Goal: Contribute content: Contribute content

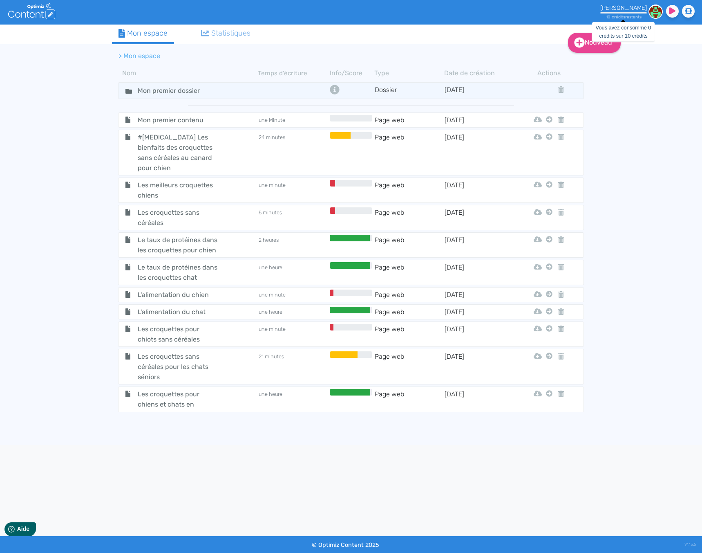
click at [644, 16] on div "10 crédit s restant s" at bounding box center [624, 14] width 47 height 9
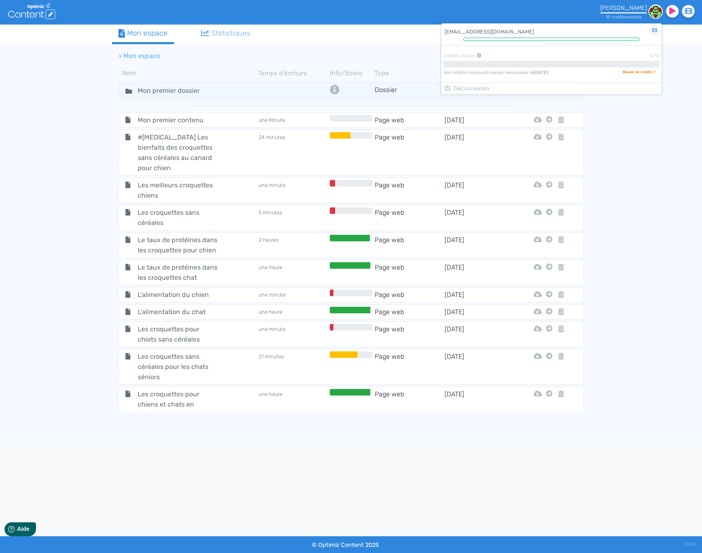
click at [644, 16] on div "10 crédit s restant s" at bounding box center [624, 14] width 47 height 9
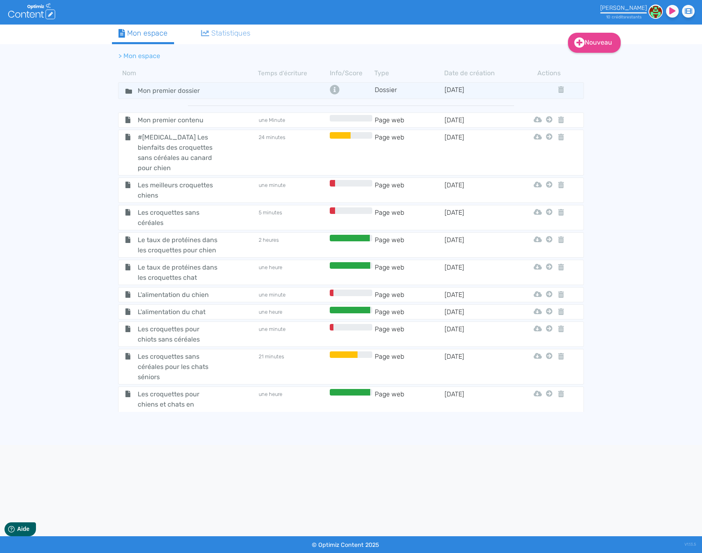
click at [624, 213] on div "Nouveau Contenu Dossier Mon espace Statistiques > Mon espace Nom Temps d'écritu…" at bounding box center [351, 235] width 702 height 420
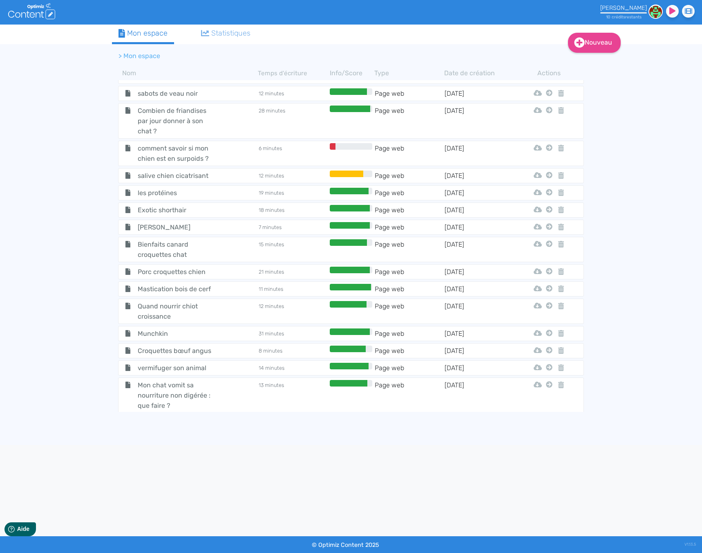
scroll to position [2785, 0]
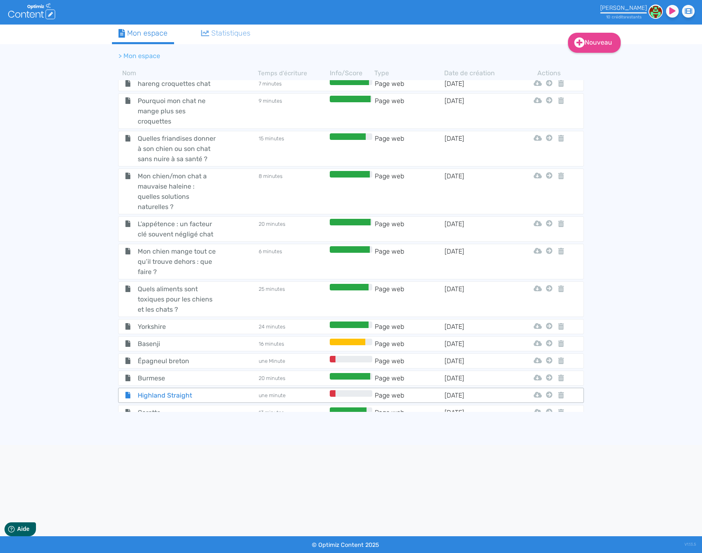
click at [226, 390] on div "Highland Straight" at bounding box center [188, 395] width 138 height 10
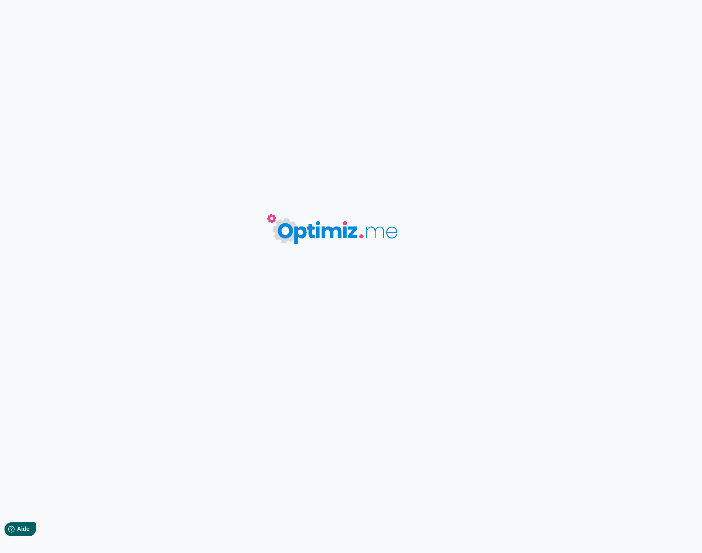
type input "Highland Straight"
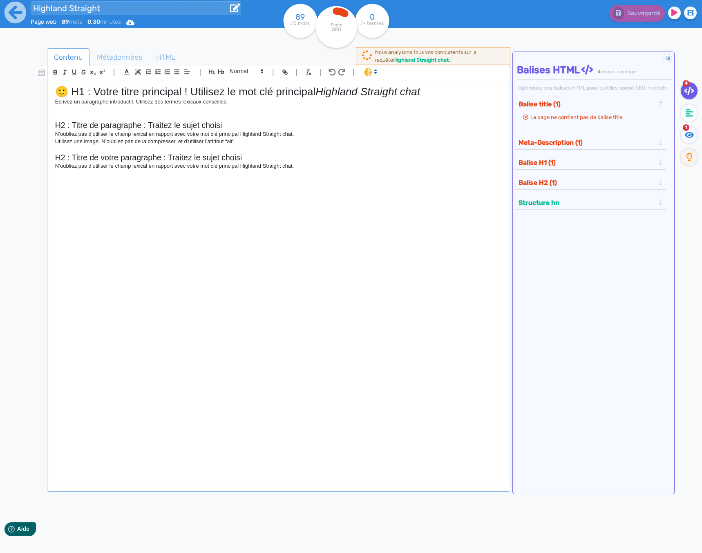
drag, startPoint x: 106, startPoint y: 8, endPoint x: 28, endPoint y: 7, distance: 78.5
click at [28, 7] on div "Highland Straight Page web 89 mots 0.30 minutes Html Pdf Word" at bounding box center [140, 20] width 280 height 40
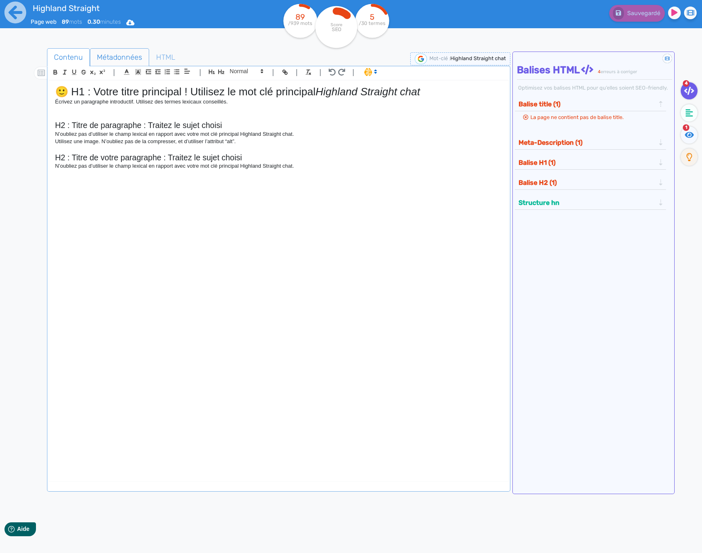
click at [105, 60] on span "Métadonnées" at bounding box center [119, 57] width 58 height 22
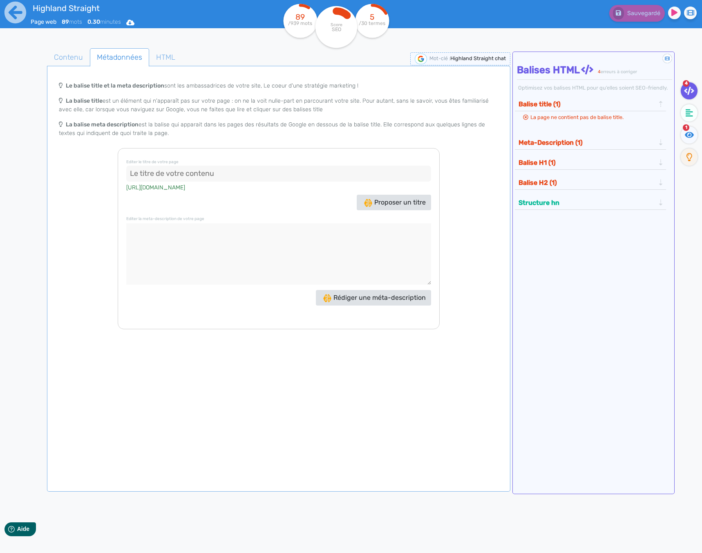
click at [581, 146] on button "Meta-Description (1)" at bounding box center [586, 142] width 141 height 13
click at [582, 126] on button "Meta-Description (1)" at bounding box center [586, 123] width 141 height 13
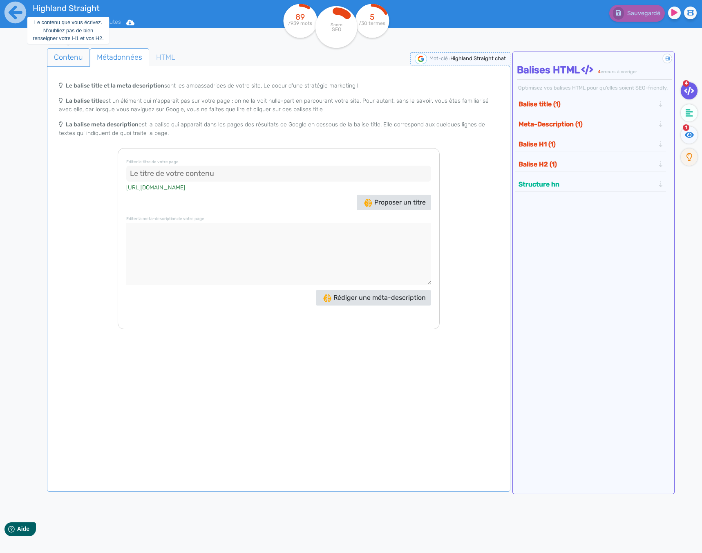
click at [66, 58] on span "Contenu" at bounding box center [68, 57] width 42 height 22
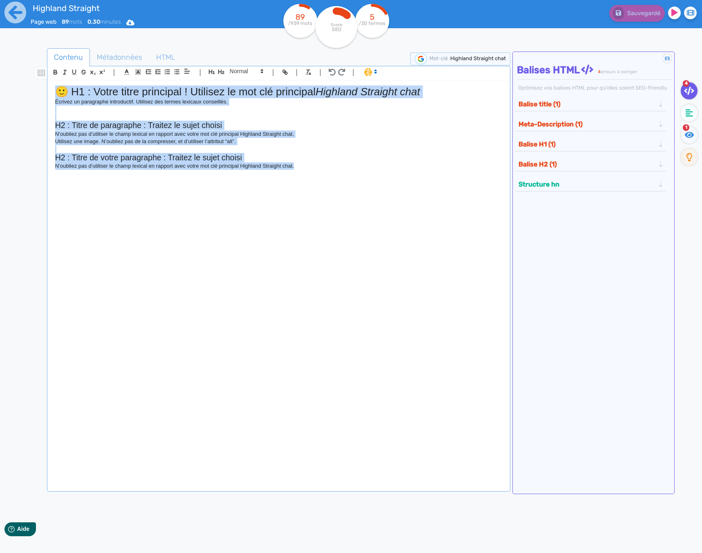
drag, startPoint x: 382, startPoint y: 247, endPoint x: -6, endPoint y: 81, distance: 422.0
click at [0, 81] on html "Highland Straight Page web 89 mots 0.30 minutes Html Pdf Word 89 /939 mots Scor…" at bounding box center [351, 276] width 702 height 553
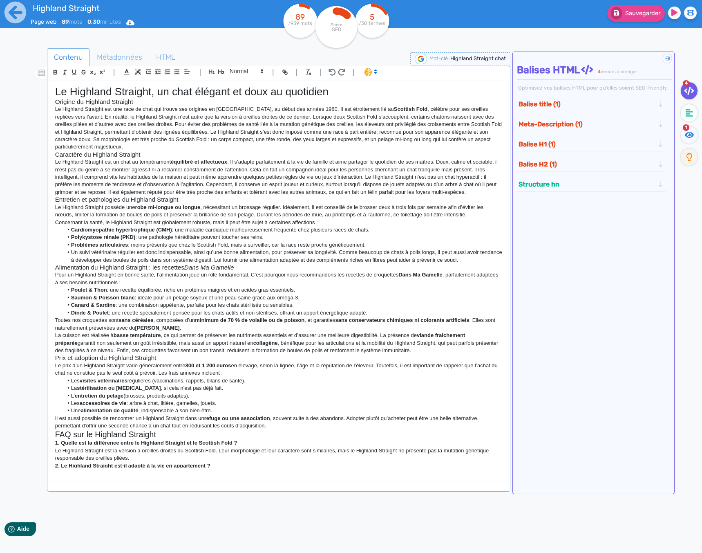
click at [147, 148] on p "Le Highland Straight est une race de chat qui trouve ses origines en Écosse, au…" at bounding box center [278, 127] width 447 height 45
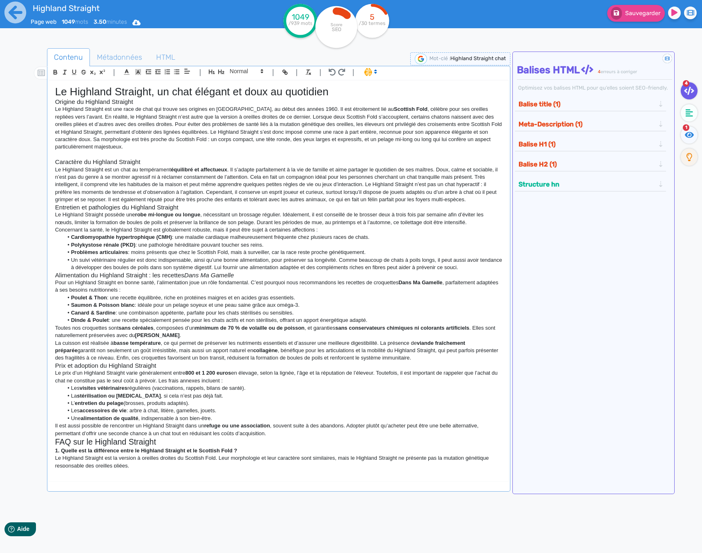
click at [345, 91] on h1 "Le Highland Straight, un chat élégant et doux au quotidien" at bounding box center [278, 91] width 447 height 13
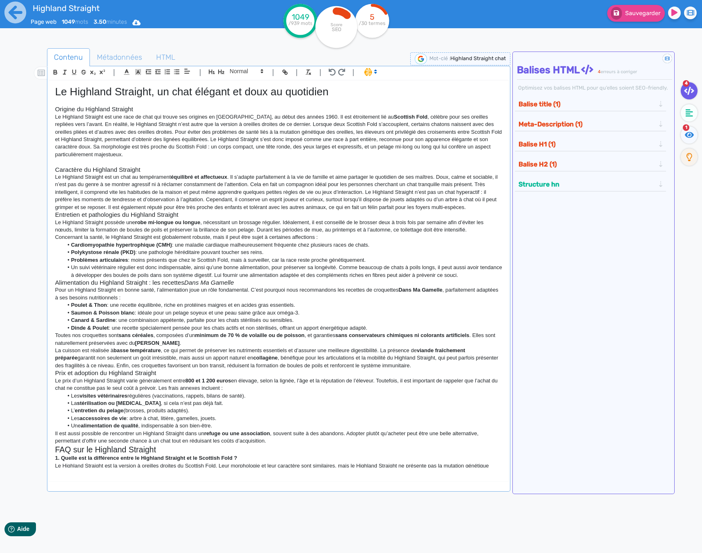
click at [485, 205] on p "Le Highland Straight est un chat au tempérament équilibré et affectueux . Il s’…" at bounding box center [278, 192] width 447 height 38
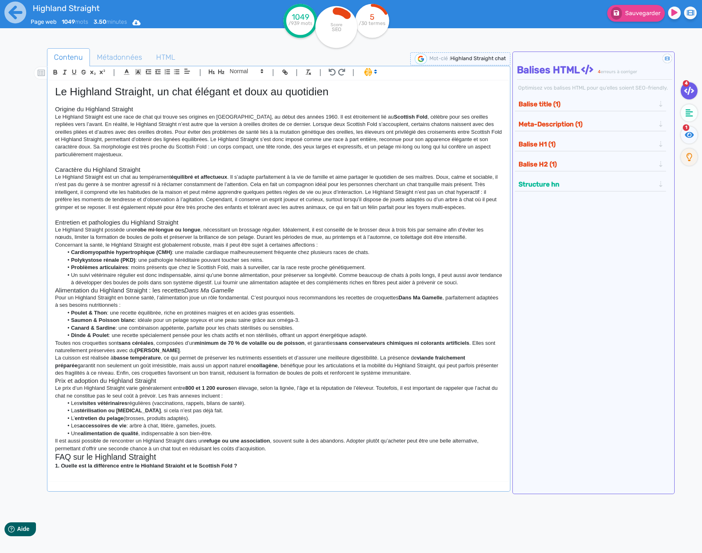
click at [74, 108] on h3 "Origine du Highland Straight" at bounding box center [278, 108] width 447 height 7
click at [222, 71] on icon "button" at bounding box center [221, 71] width 6 height 4
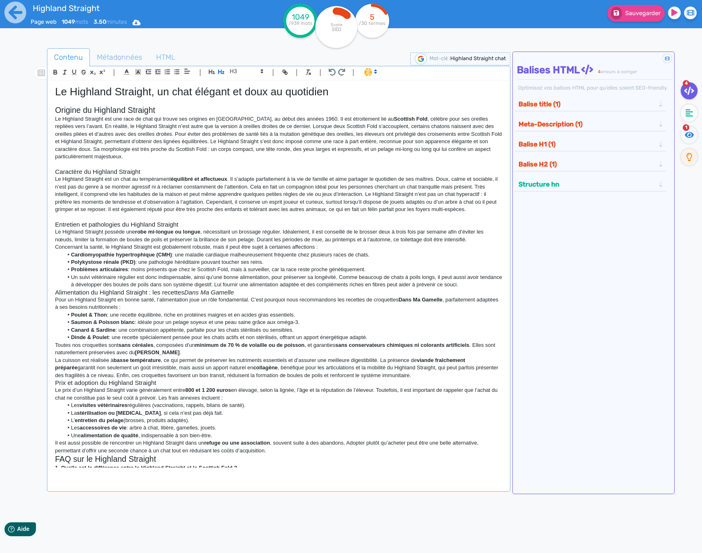
click at [92, 170] on h3 "Caractère du Highland Straight" at bounding box center [278, 171] width 447 height 7
click at [222, 69] on icon "button" at bounding box center [221, 71] width 7 height 7
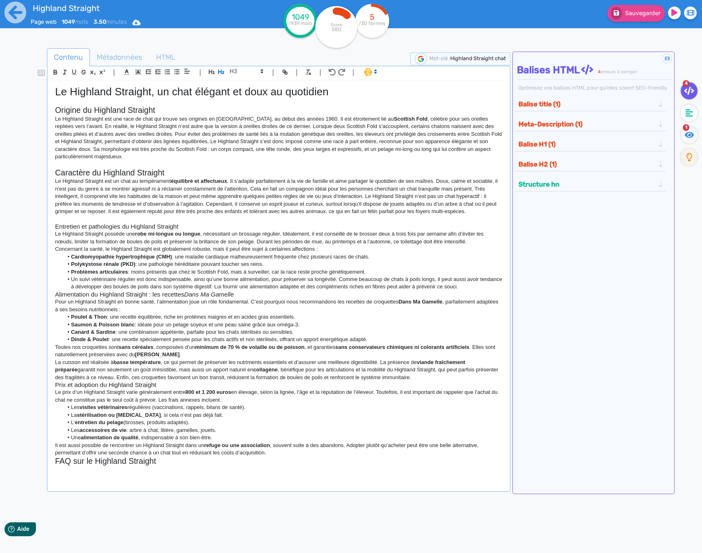
click at [120, 224] on h3 "Entretien et pathologies du Highland Straight" at bounding box center [278, 226] width 447 height 7
click at [221, 72] on icon "button" at bounding box center [221, 71] width 6 height 4
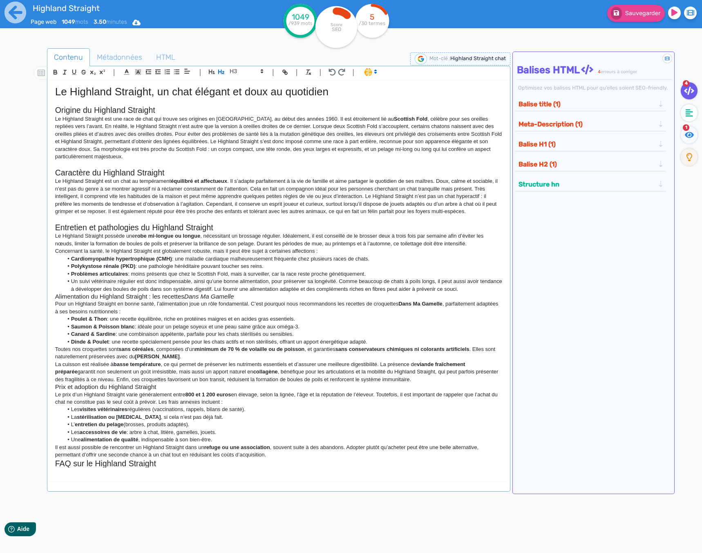
click at [489, 289] on li "Un suivi vétérinaire régulier est donc indispensable, ainsi qu’une bonne alimen…" at bounding box center [282, 285] width 439 height 15
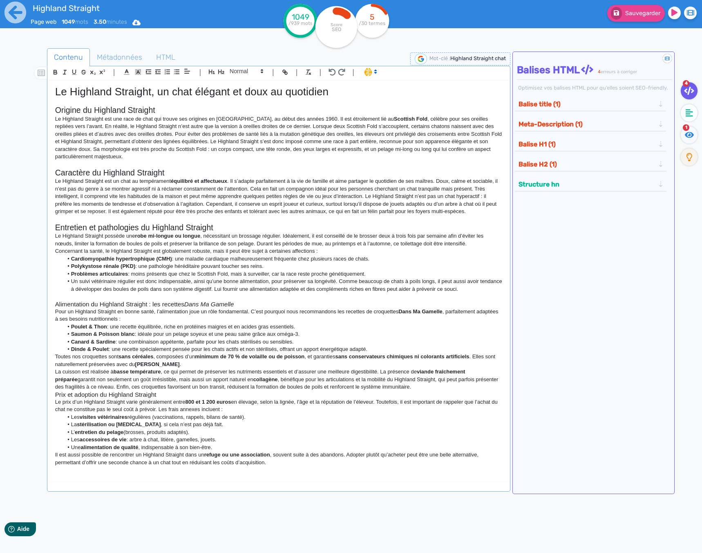
click at [80, 304] on h3 "Alimentation du Highland Straight : les recettes Dans Ma Gamelle" at bounding box center [278, 303] width 447 height 7
click at [223, 68] on icon "button" at bounding box center [221, 71] width 7 height 7
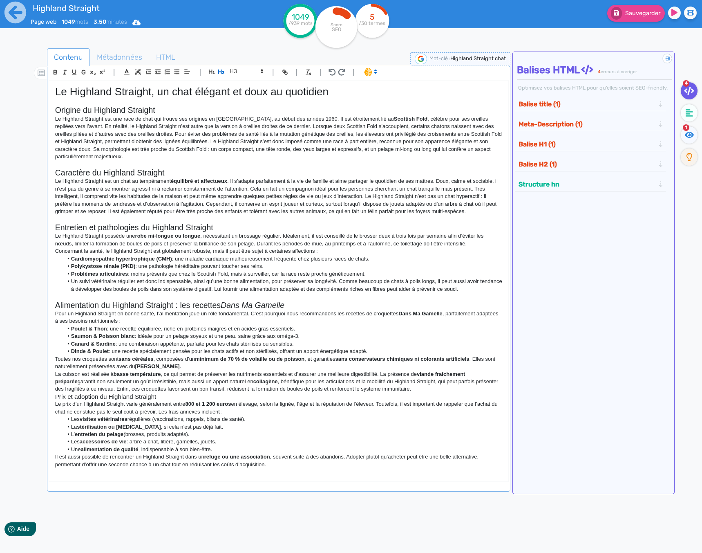
click at [231, 278] on li "Un suivi vétérinaire régulier est donc indispensable, ainsi qu’une bonne alimen…" at bounding box center [282, 285] width 439 height 15
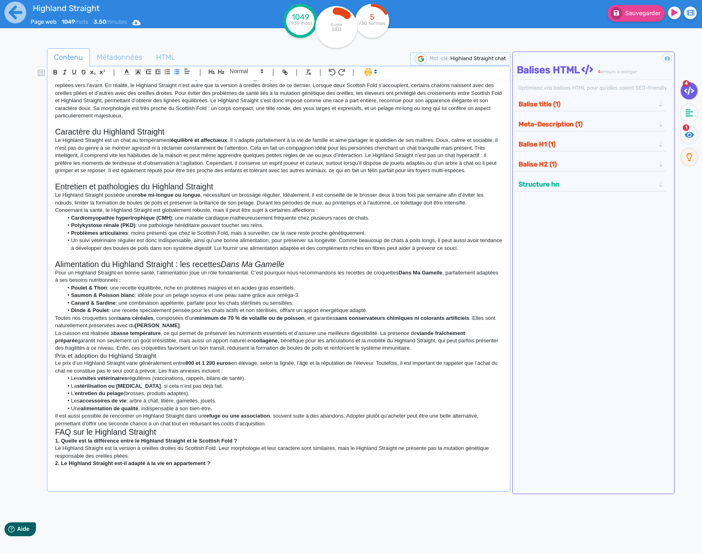
click at [403, 347] on p "La cuisson est réalisée à basse température , ce qui permet de préserver les nu…" at bounding box center [278, 340] width 447 height 22
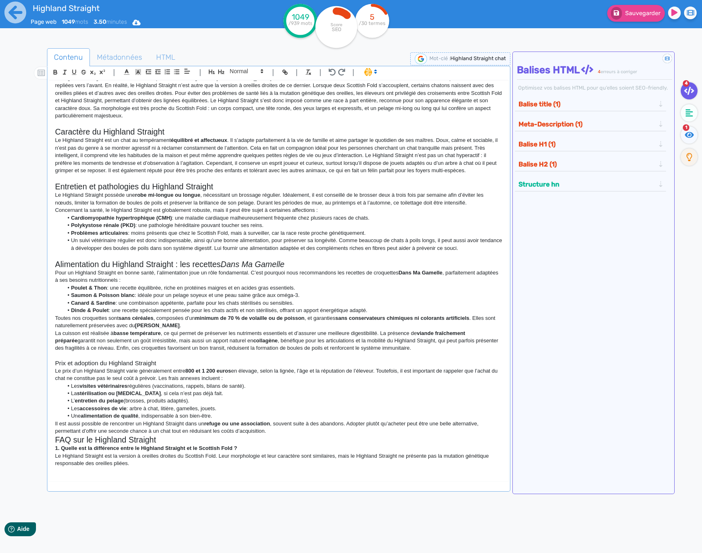
click at [121, 360] on h3 "Prix et adoption du Highland Straight" at bounding box center [278, 362] width 447 height 7
click at [222, 73] on icon "button" at bounding box center [221, 71] width 7 height 7
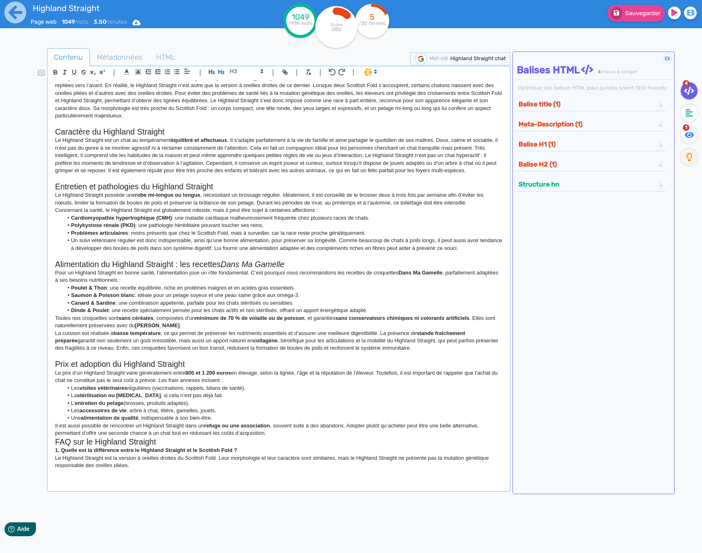
click at [225, 288] on li "Poulet & Thon : une recette équilibrée, riche en protéines maigres et en acides…" at bounding box center [282, 287] width 439 height 7
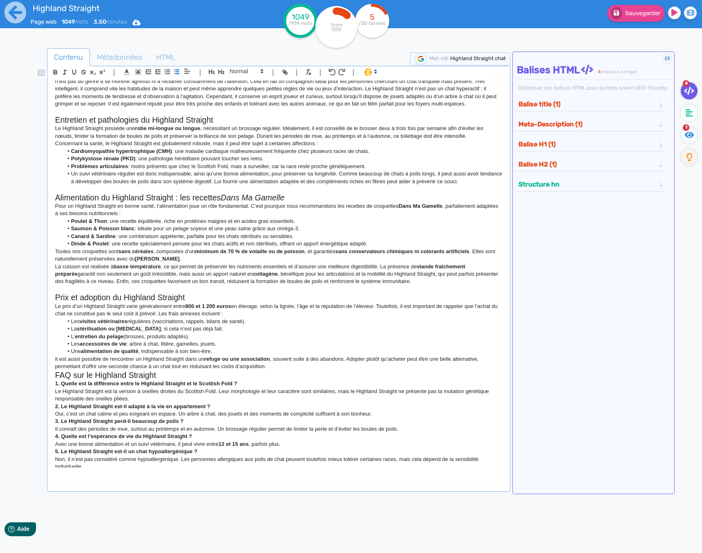
scroll to position [116, 0]
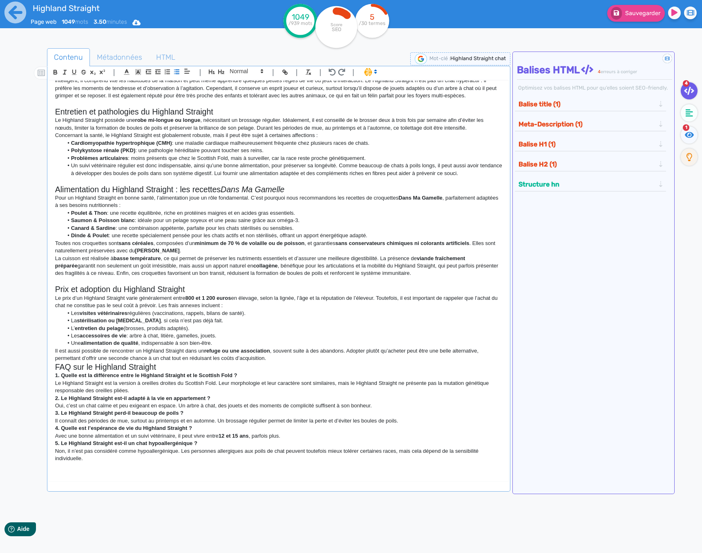
click at [273, 359] on p "Il est aussi possible de rencontrer un Highland Straight dans un refuge ou une …" at bounding box center [278, 354] width 447 height 15
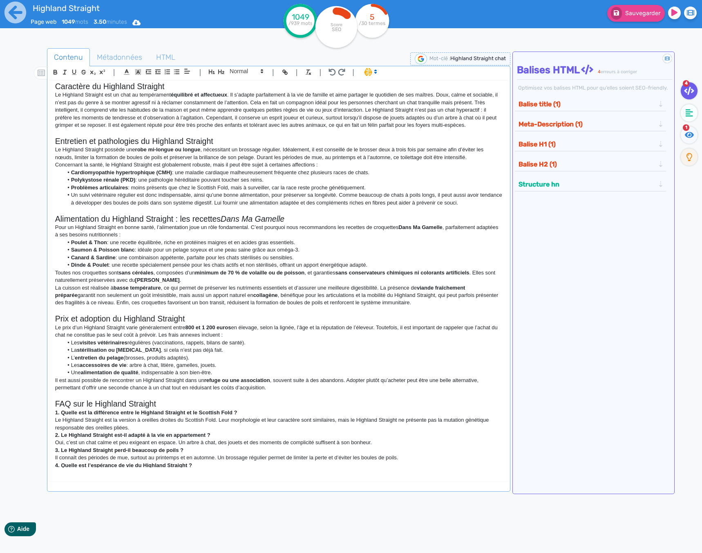
scroll to position [0, 0]
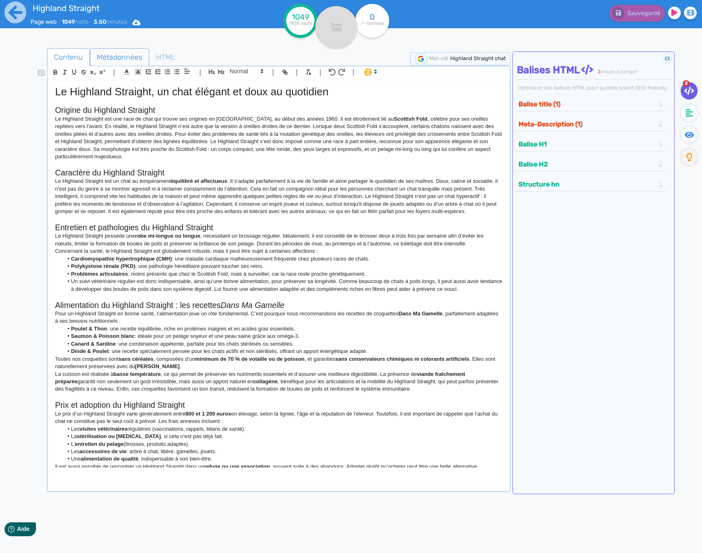
click at [114, 60] on span "Métadonnées" at bounding box center [119, 57] width 58 height 22
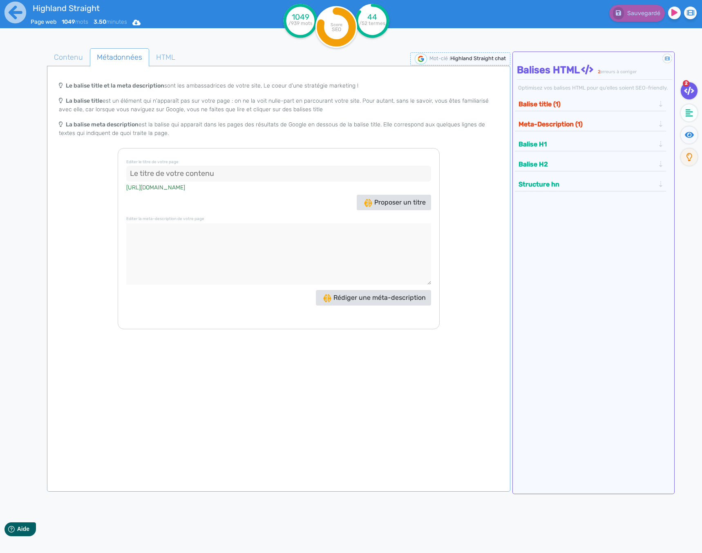
click at [196, 247] on textarea at bounding box center [278, 253] width 305 height 61
paste textarea "Découvrez le Highland Straight, un chat élégant et affectueux. Origine, caractè…"
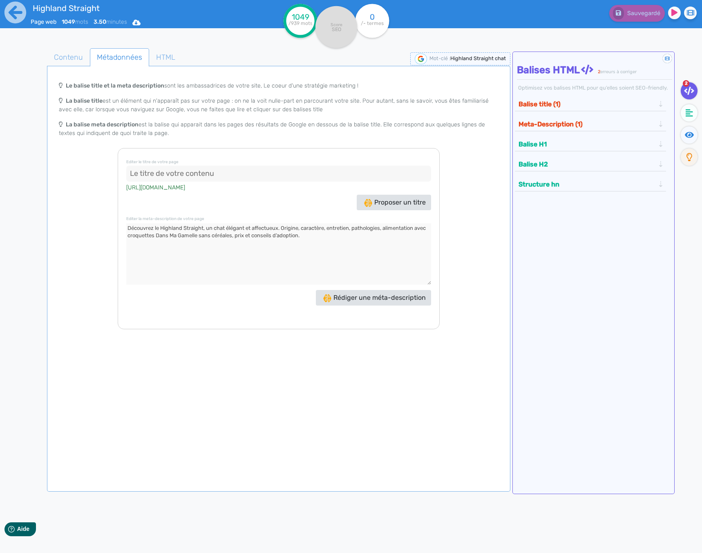
type textarea "Découvrez le Highland Straight, un chat élégant et affectueux. Origine, caractè…"
click at [196, 171] on input at bounding box center [278, 174] width 305 height 16
paste input "Highland Straight : Origine, Caractère, Santé, Alimentation et Prix"
type input "Highland Straight : Origine, Caractère, Santé, Alimentation et Prix"
click at [252, 382] on div "| | H3 H4 H5 H6 Normal | | | | Le Highland Straight, un chat élégant et doux au…" at bounding box center [279, 279] width 464 height 426
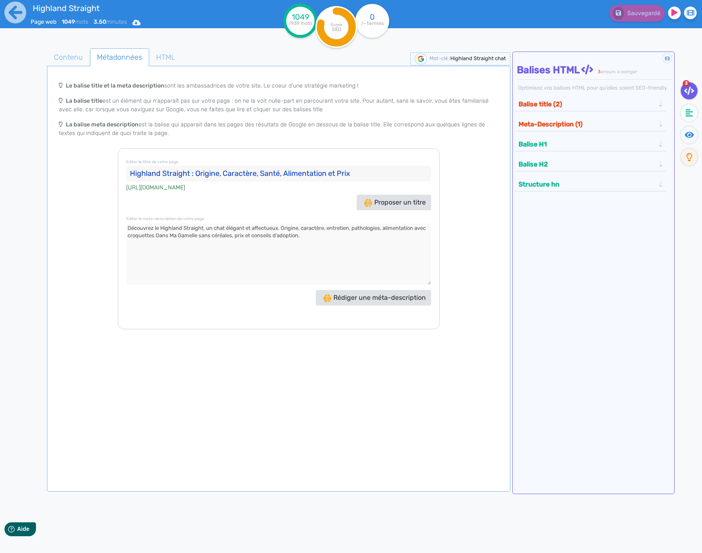
click at [581, 126] on button "Meta-Description (1)" at bounding box center [586, 123] width 141 height 13
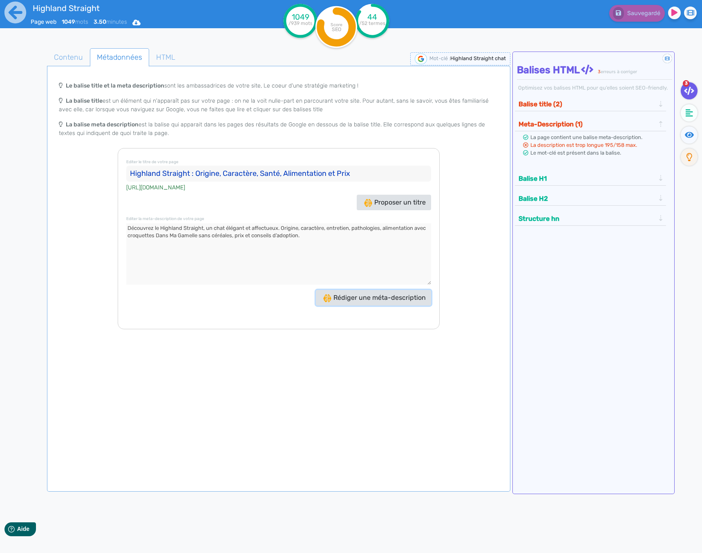
click at [344, 303] on button "Rédiger une méta-description" at bounding box center [373, 298] width 115 height 16
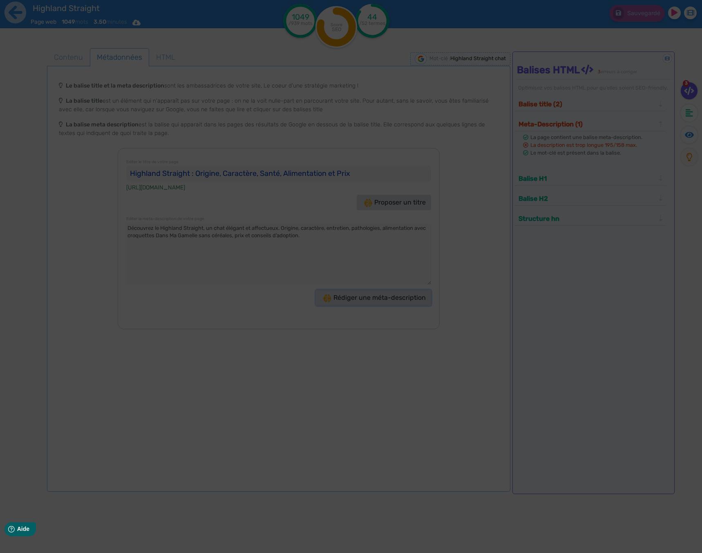
type textarea "Découvrez le Highland Straight chat, un compagnon élégant et doux, parfait pour…"
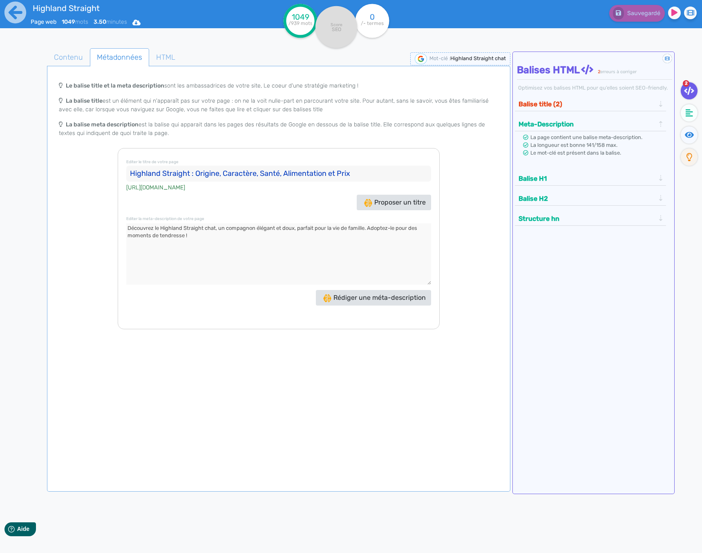
click at [281, 260] on textarea at bounding box center [278, 253] width 305 height 61
click at [344, 197] on div "Proposer un titre" at bounding box center [278, 203] width 309 height 16
click at [547, 101] on button "Balise title (2)" at bounding box center [586, 103] width 141 height 13
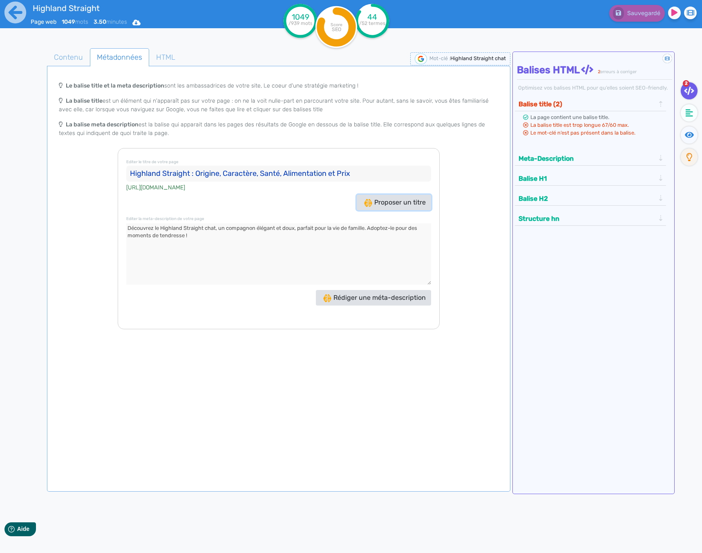
click at [385, 199] on span "Proposer un titre" at bounding box center [395, 202] width 62 height 8
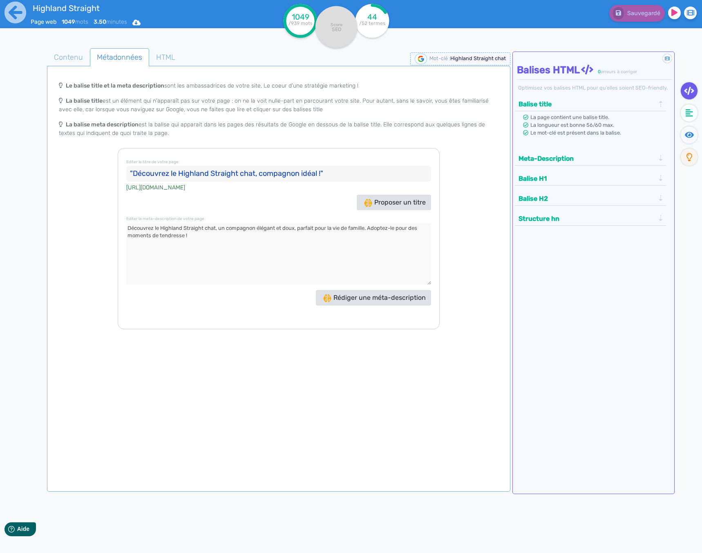
click at [134, 173] on input ""Découvrez le Highland Straight chat, compagnon idéal !"" at bounding box center [278, 174] width 305 height 16
click at [345, 175] on input "Découvrez le Highland Straight chat, compagnon idéal !"" at bounding box center [278, 174] width 305 height 16
type input "Découvrez le Highland Straight chat, compagnon idéal !"
click at [446, 174] on div "Le balise title et la meta description sont les ambassadrices de votre site, Le…" at bounding box center [279, 203] width 460 height 252
click at [56, 54] on span "Contenu" at bounding box center [68, 57] width 42 height 22
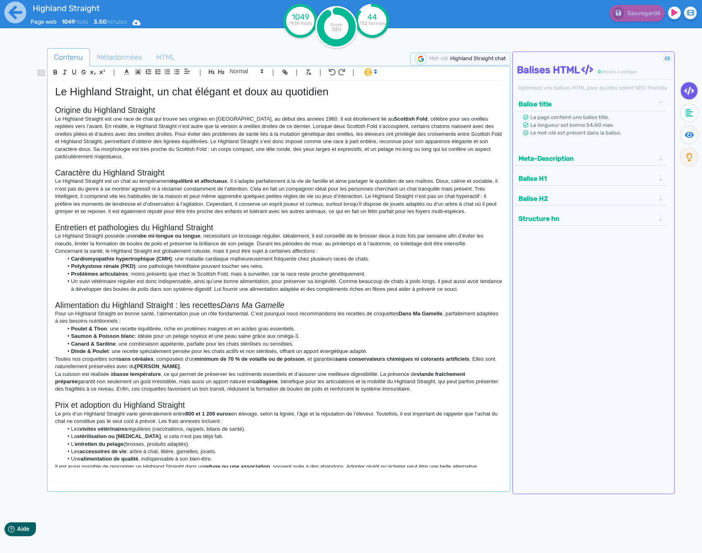
click at [139, 157] on p "Le Highland Straight est une race de chat qui trouve ses origines en Écosse, au…" at bounding box center [278, 137] width 447 height 45
click at [483, 211] on p "Le Highland Straight est un chat au tempérament équilibré et affectueux . Il s’…" at bounding box center [278, 196] width 447 height 38
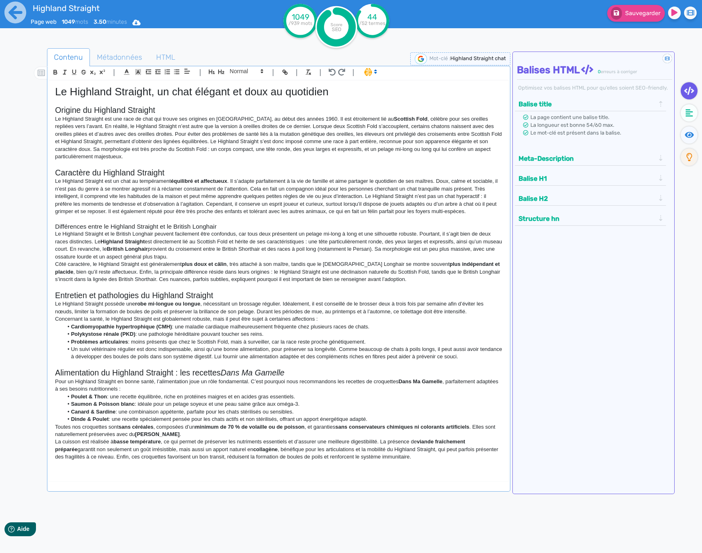
click at [84, 226] on h3 "Différences entre le Highland Straight et le British Longhair" at bounding box center [278, 226] width 447 height 7
click at [223, 71] on icon "button" at bounding box center [221, 71] width 6 height 4
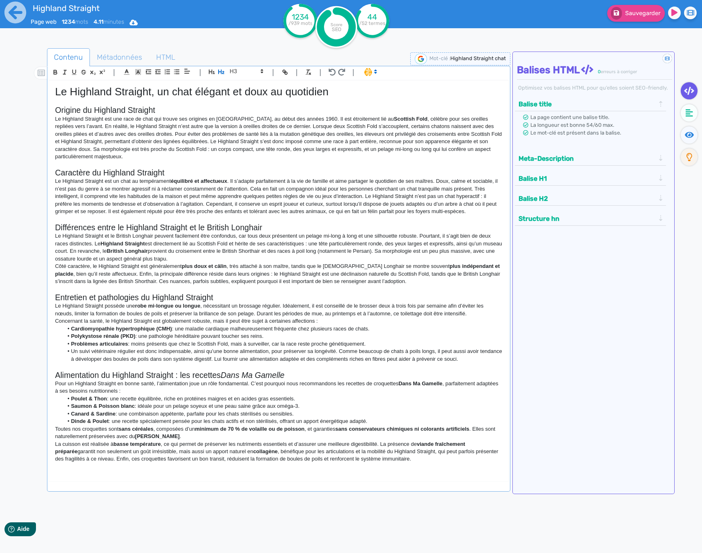
click at [367, 243] on p "Le Highland Straight et le British Longhair peuvent facilement être confondus, …" at bounding box center [278, 247] width 447 height 30
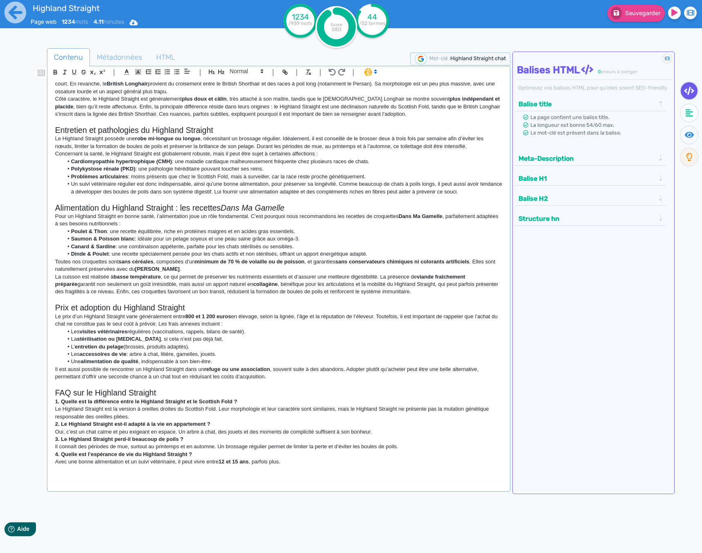
scroll to position [193, 0]
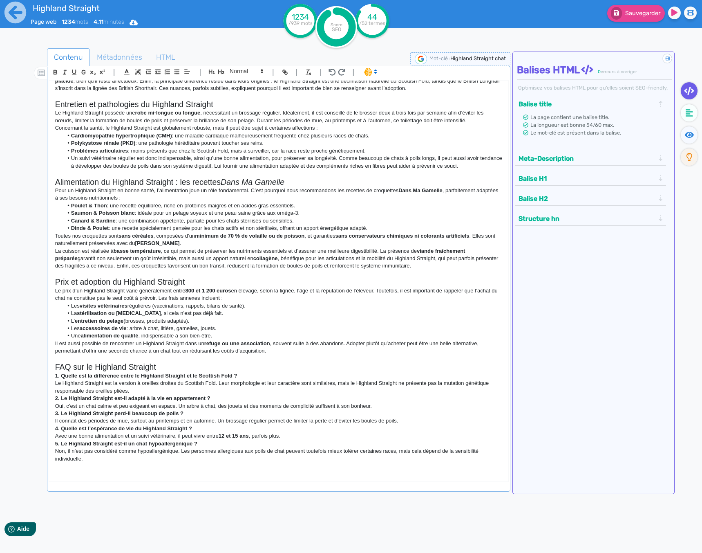
click at [143, 377] on strong "1. Quelle est la différence entre le Highland Straight et le Scottish Fold ?" at bounding box center [146, 375] width 182 height 6
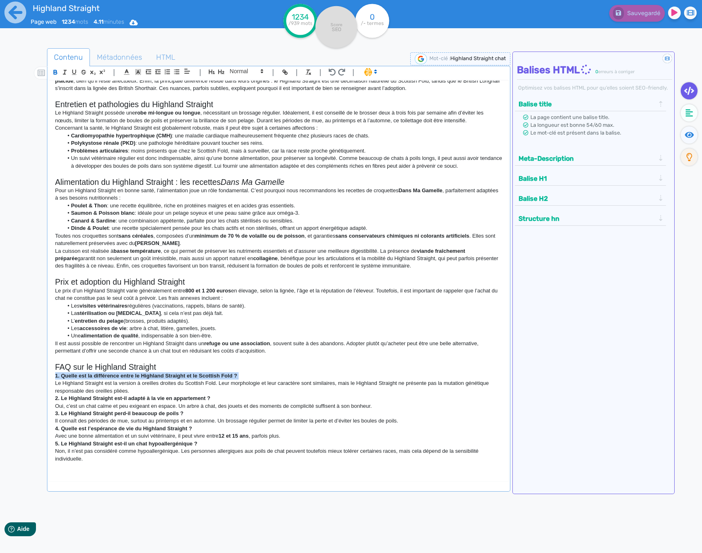
click at [143, 377] on strong "1. Quelle est la différence entre le Highland Straight et le Scottish Fold ?" at bounding box center [146, 375] width 182 height 6
click at [186, 262] on p "La cuisson est réalisée à basse température , ce qui permet de préserver les nu…" at bounding box center [278, 258] width 447 height 22
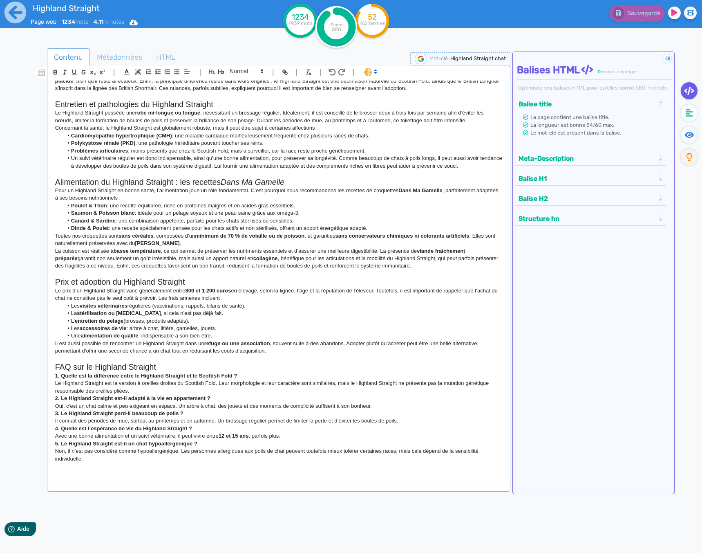
scroll to position [0, 0]
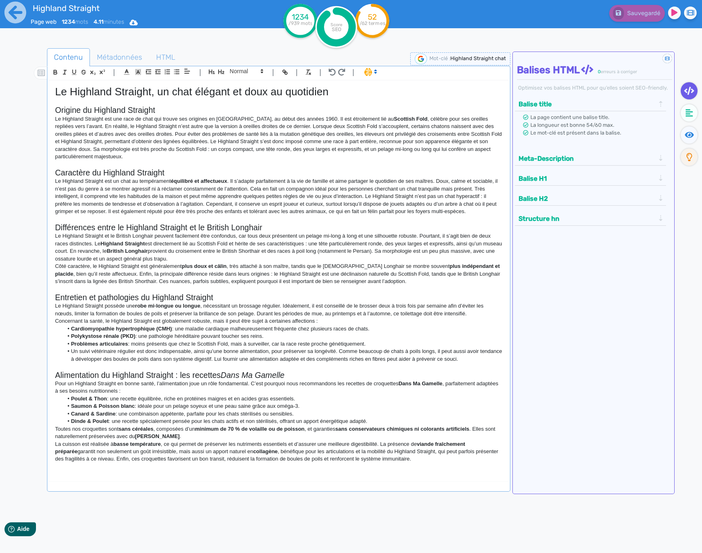
click at [345, 95] on h1 "Le Highland Straight, un chat élégant et doux au quotidien" at bounding box center [278, 91] width 447 height 13
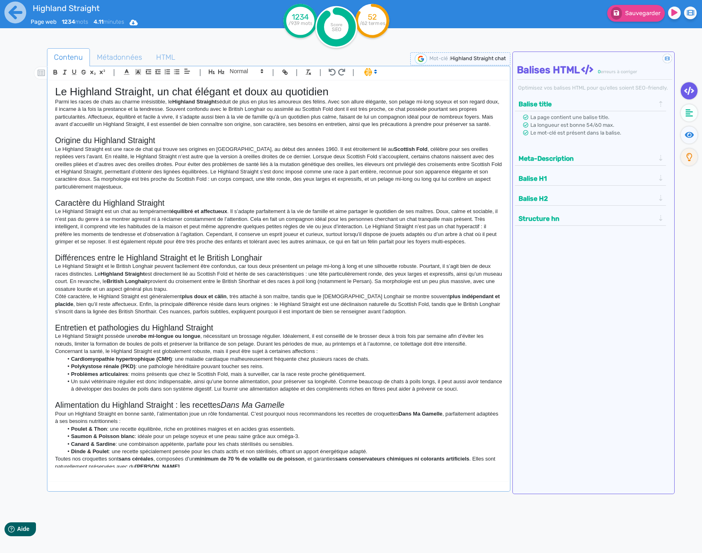
click at [241, 175] on p "Le Highland Straight est une race de chat qui trouve ses origines en Écosse, au…" at bounding box center [278, 168] width 447 height 45
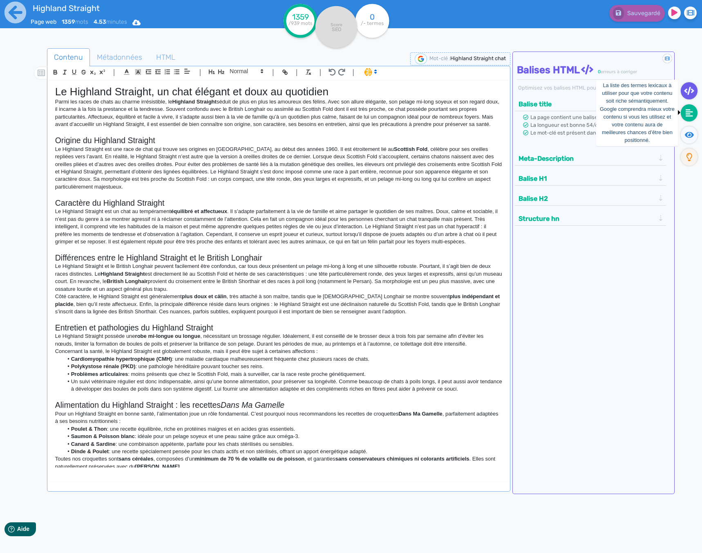
click at [693, 115] on fa-icon at bounding box center [689, 112] width 17 height 17
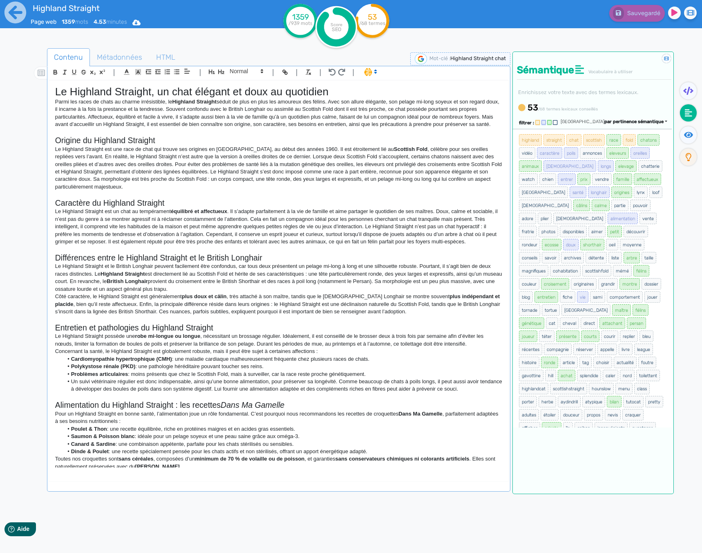
click at [209, 147] on p "Le Highland Straight est une race de chat qui trouve ses origines en Écosse, au…" at bounding box center [278, 168] width 447 height 45
click at [428, 294] on strong "plus indépendant et placide" at bounding box center [278, 299] width 446 height 13
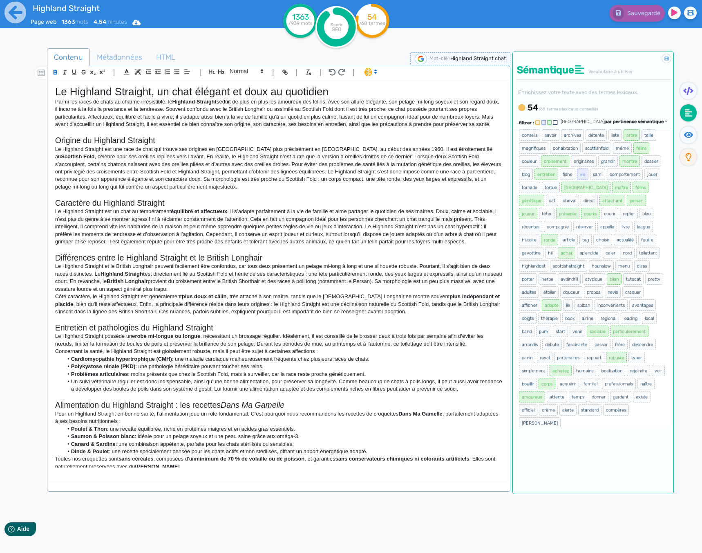
scroll to position [129, 0]
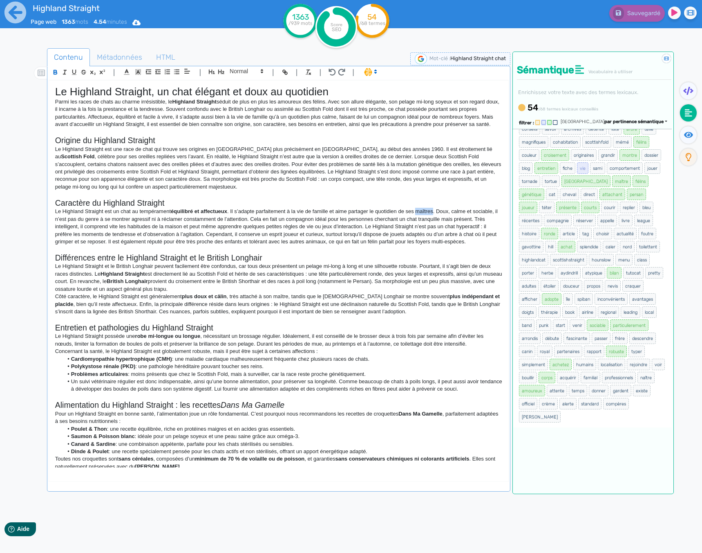
drag, startPoint x: 435, startPoint y: 210, endPoint x: 418, endPoint y: 210, distance: 16.8
click at [418, 210] on p "Le Highland Straight est un chat au tempérament équilibré et affectueux . Il s’…" at bounding box center [278, 227] width 447 height 38
click at [433, 282] on p "Le Highland Straight et le British Longhair peuvent facilement être confondus, …" at bounding box center [278, 277] width 447 height 30
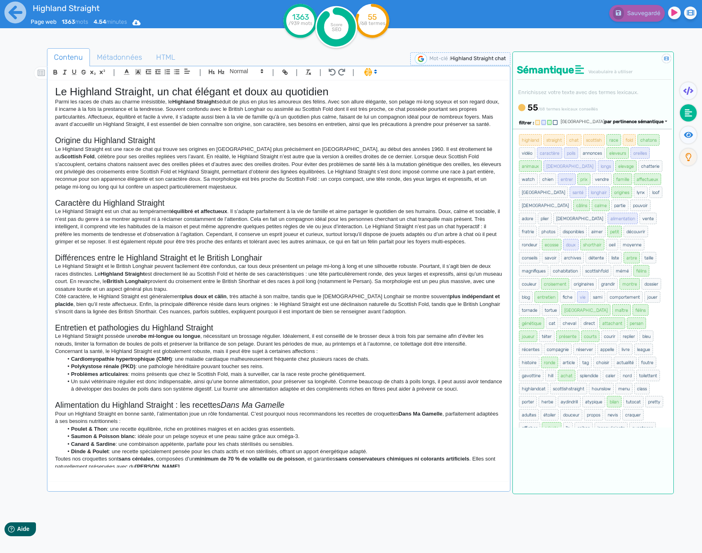
click at [360, 243] on p "Le Highland Straight est un chat au tempérament équilibré et affectueux . Il s’…" at bounding box center [278, 227] width 447 height 38
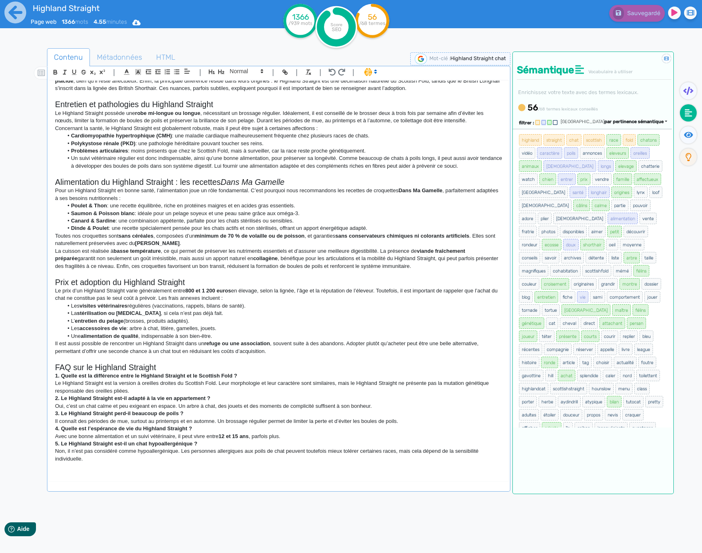
scroll to position [0, 0]
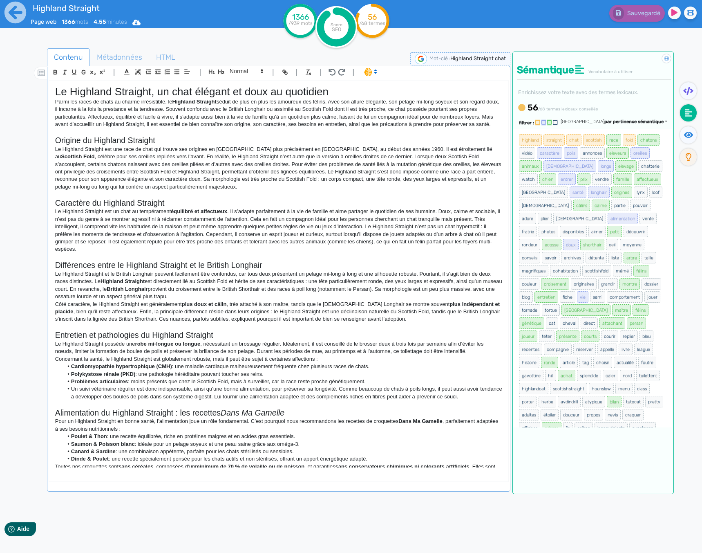
drag, startPoint x: 93, startPoint y: 460, endPoint x: -29, endPoint y: -4, distance: 479.7
click at [0, 0] on html "Highland Straight Page web 1366 mots 4.55 minutes Html Pdf Word 1366 /939 mots …" at bounding box center [351, 276] width 702 height 553
click at [105, 198] on h2 "Caractère du Highland Straight" at bounding box center [278, 202] width 447 height 9
drag, startPoint x: 94, startPoint y: 460, endPoint x: 15, endPoint y: 16, distance: 451.0
click at [2, 0] on html "Highland Straight Page web 1366 mots 4.55 minutes Html Pdf Word 1366 /939 mots …" at bounding box center [351, 276] width 702 height 553
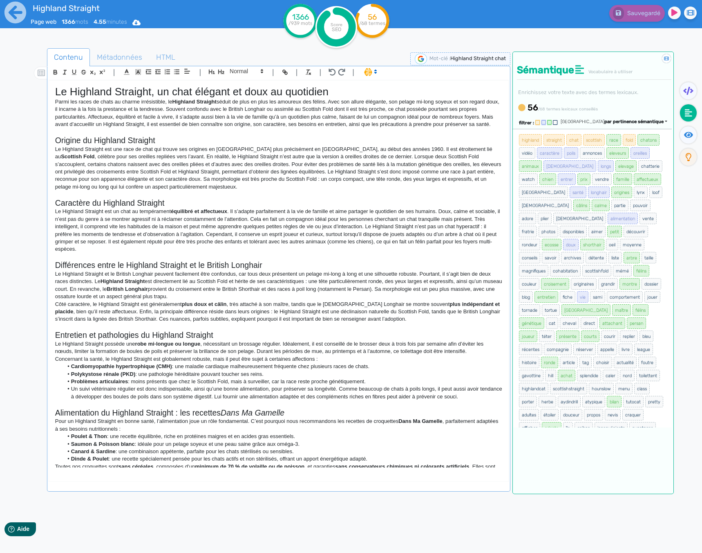
copy div "Le Highland Straight, un chat élégant et doux au quotidien Parmi les races de c…"
click at [340, 256] on p at bounding box center [278, 256] width 447 height 7
